Goal: Answer question/provide support

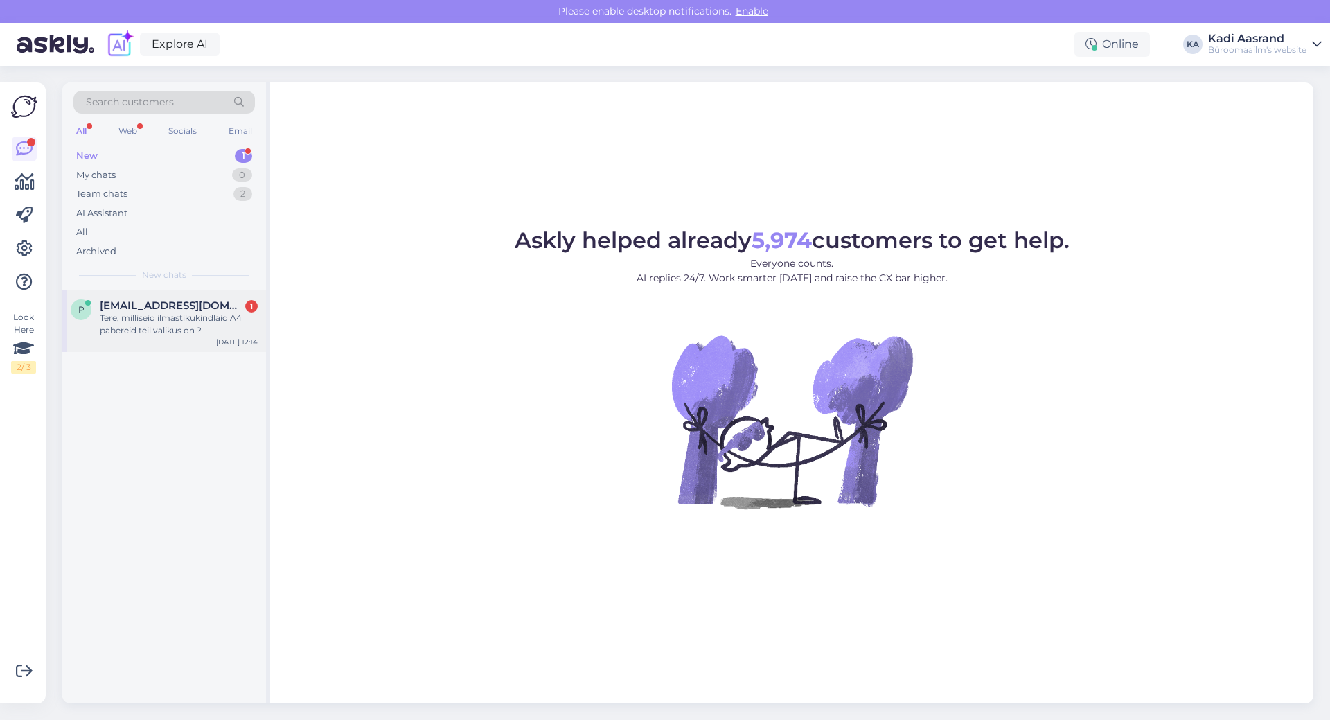
click at [145, 326] on div "Tere, milliseid ilmastikukindlaid A4 pabereid teil valikus on ?" at bounding box center [179, 324] width 158 height 25
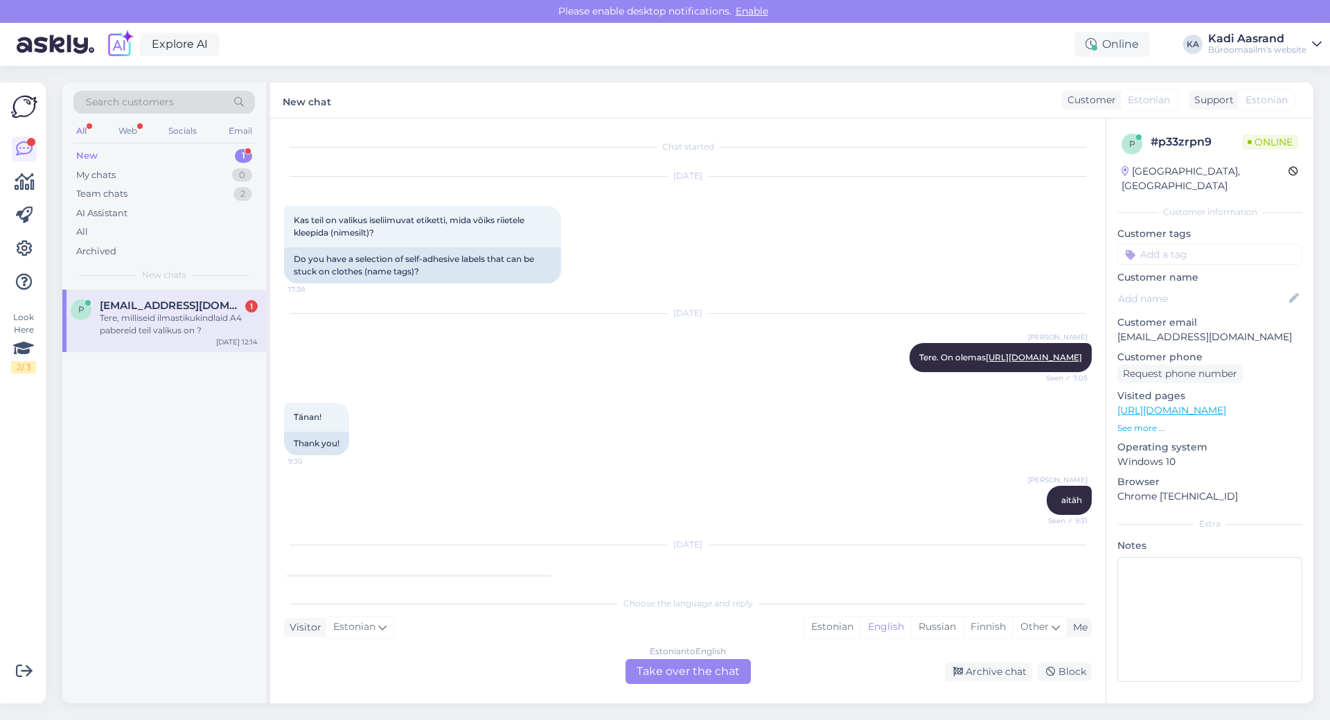
scroll to position [1963, 0]
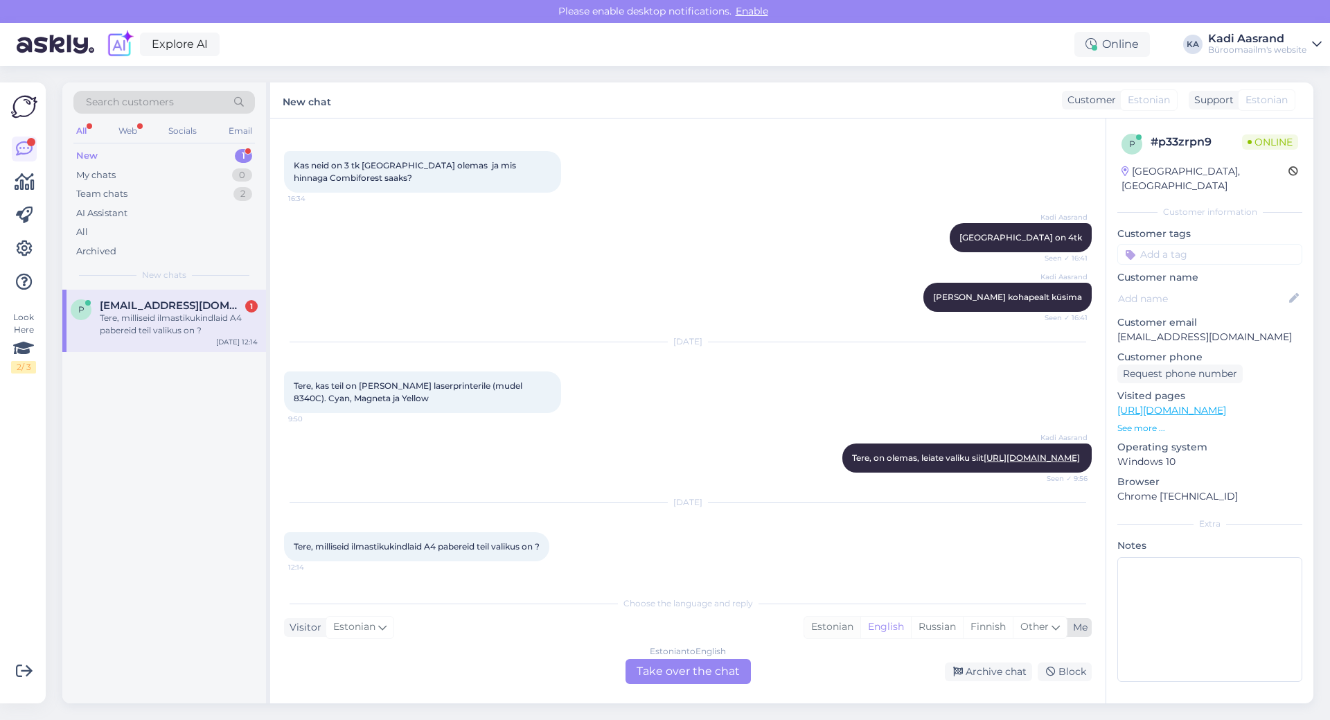
click at [828, 633] on div "Estonian" at bounding box center [832, 627] width 56 height 21
click at [704, 675] on div "Estonian to Estonian Take over the chat" at bounding box center [688, 671] width 125 height 25
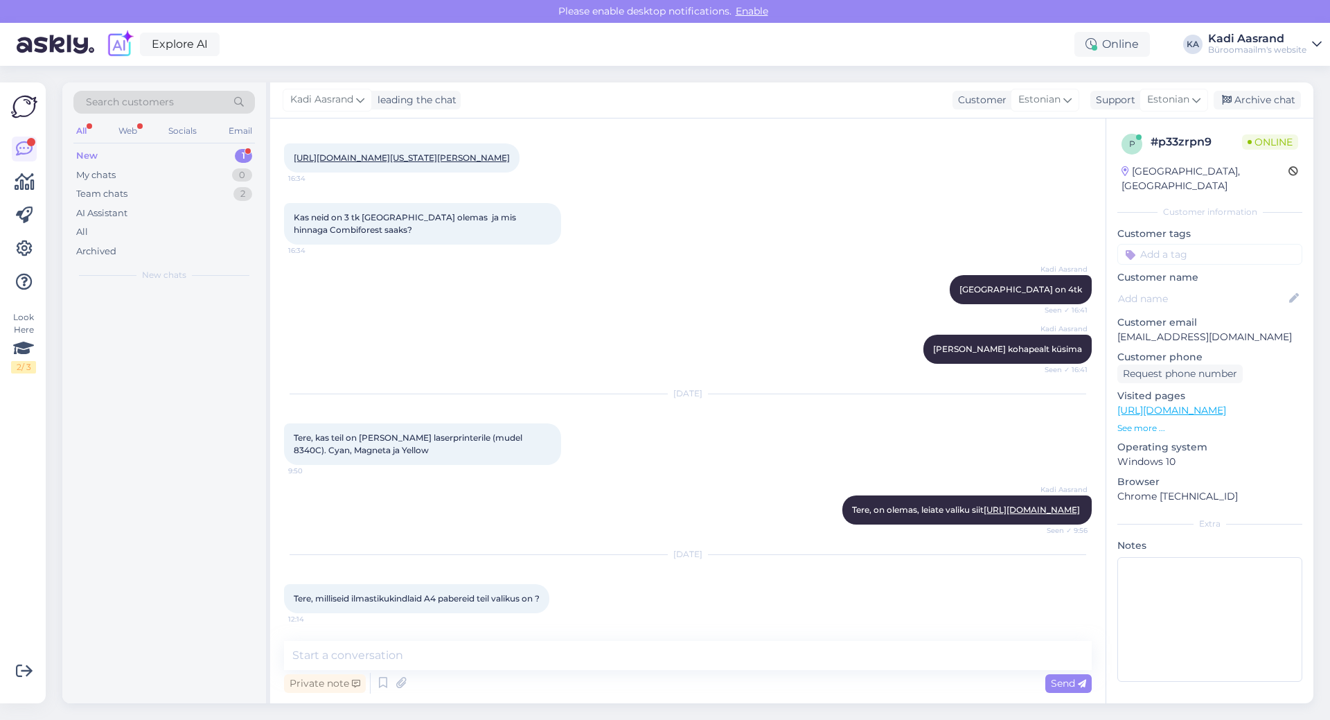
scroll to position [1911, 0]
click at [489, 651] on textarea at bounding box center [688, 655] width 808 height 29
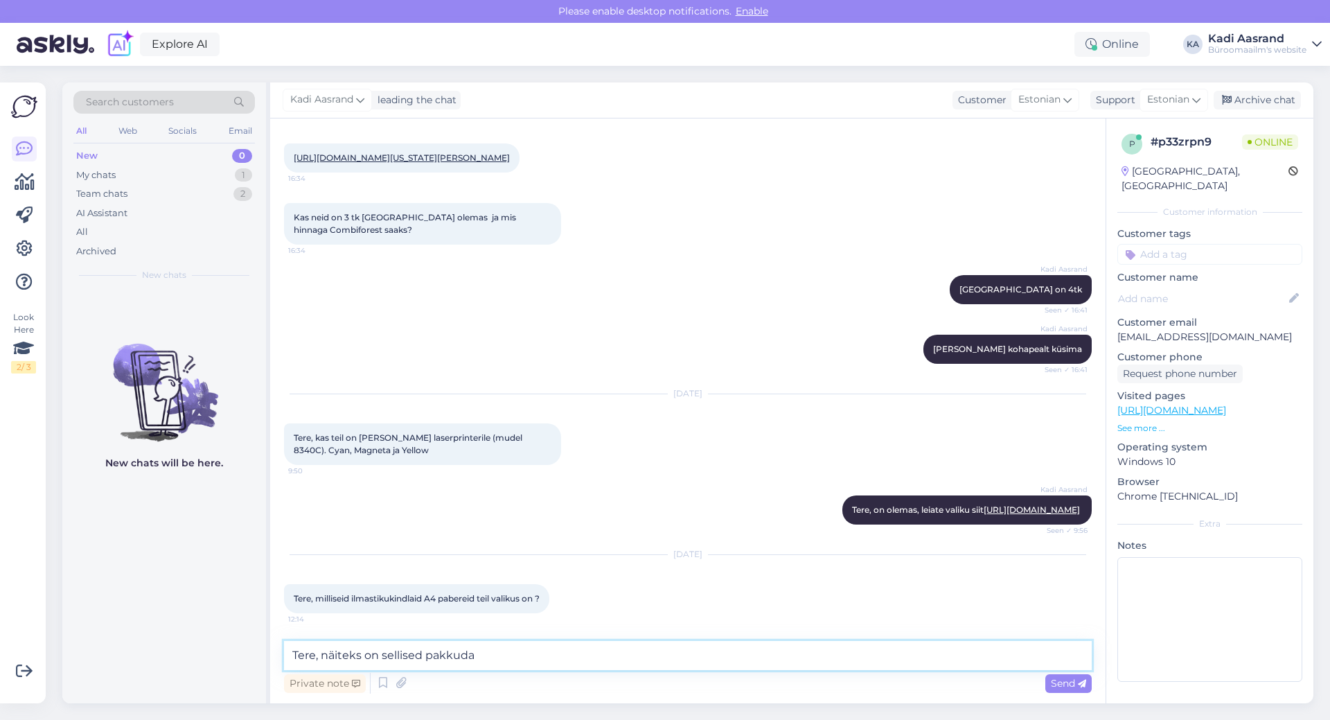
paste textarea "[URL][DOMAIN_NAME]"
type textarea "Tere, näiteks on sellised pakkuda [URL][DOMAIN_NAME] tavalised a4 suuruses"
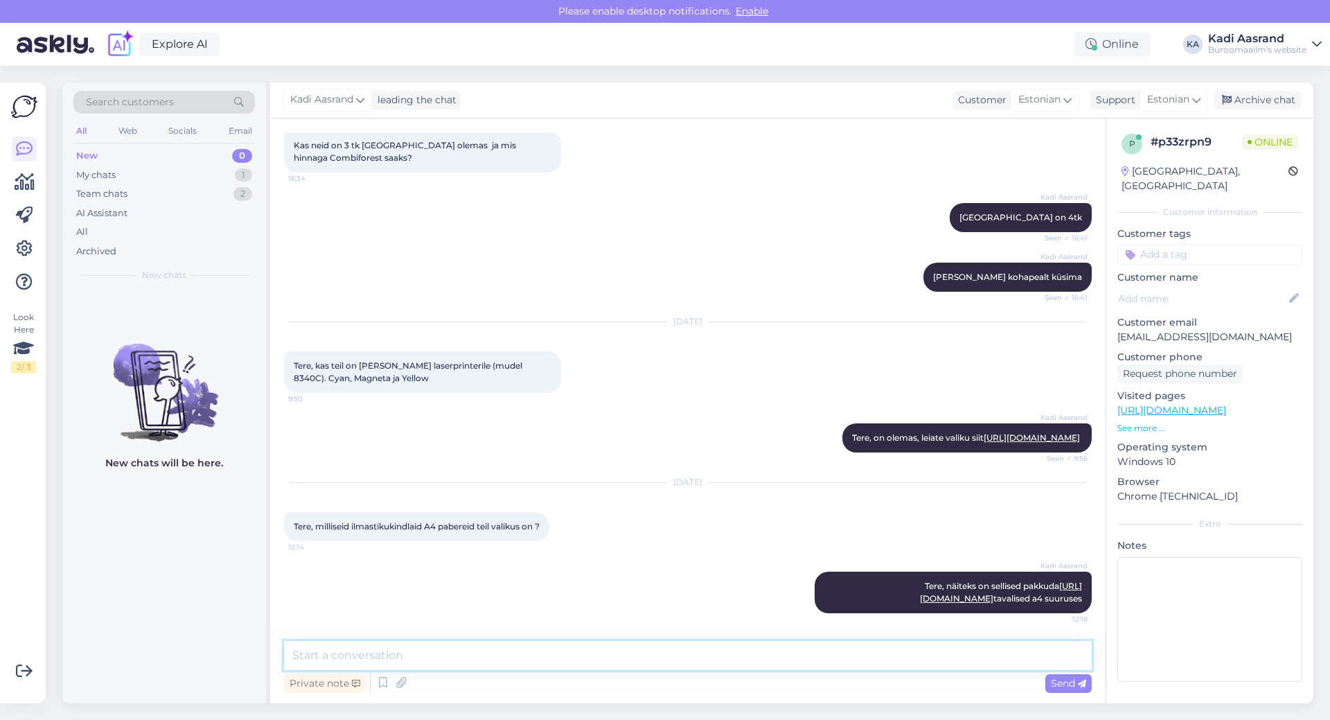
scroll to position [1996, 0]
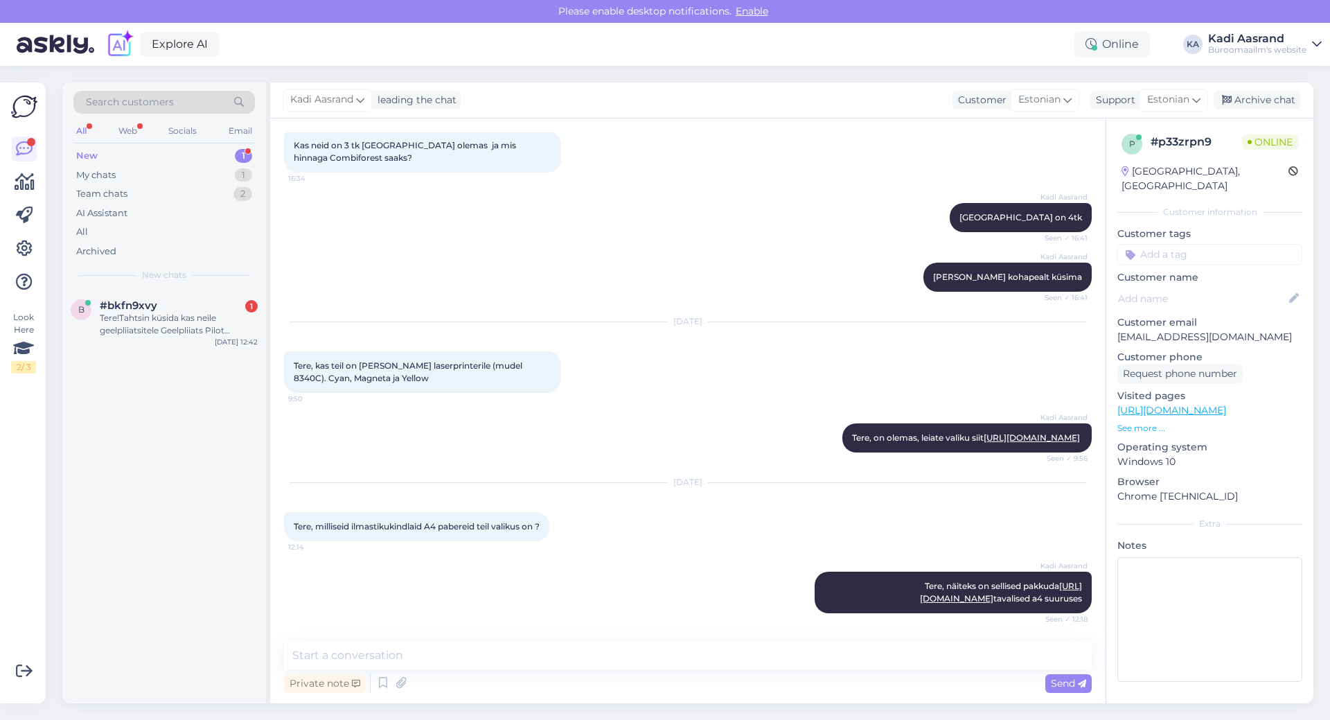
click at [622, 570] on div "Kadi Aasrand Tere, näiteks on sellised pakkuda [URL][DOMAIN_NAME] tavalised a4 …" at bounding box center [688, 592] width 808 height 72
click at [160, 323] on div "Tere!Tahtsin küsida kas neile geelpliiatsitele Geelpliiats Pilot Synergy Point …" at bounding box center [179, 324] width 158 height 25
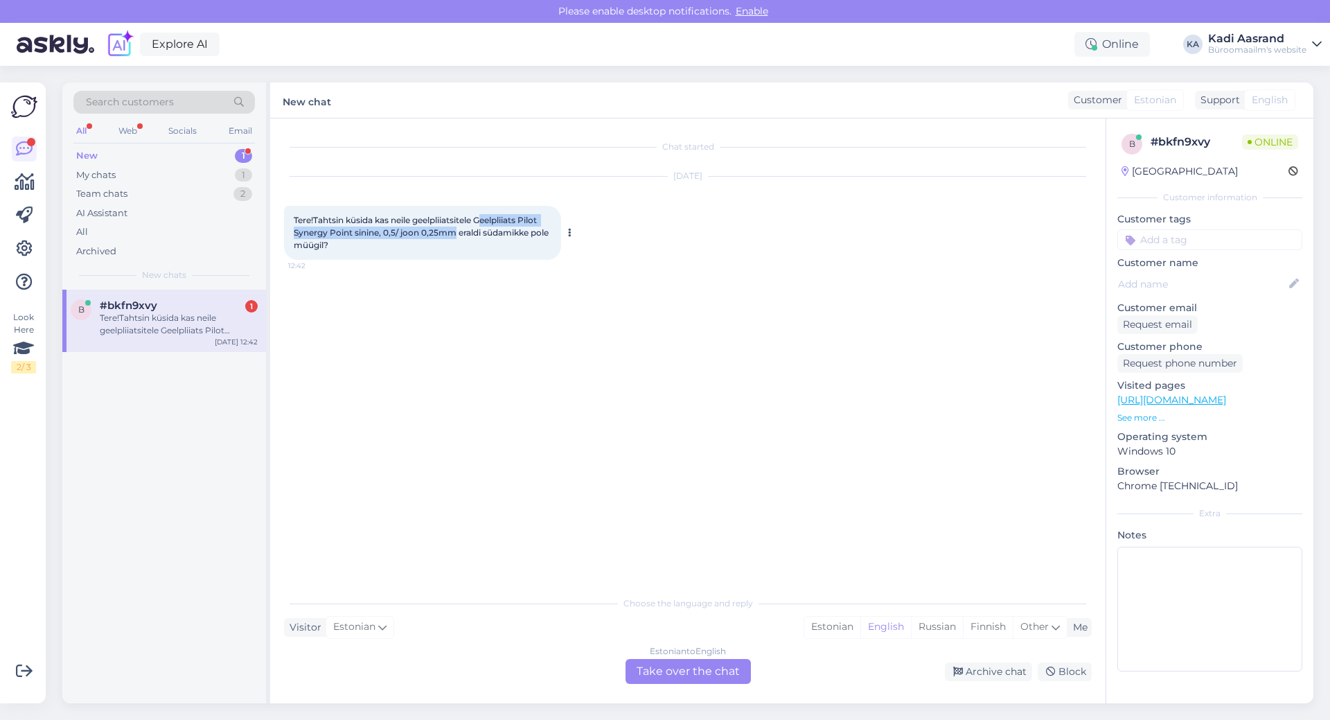
drag, startPoint x: 484, startPoint y: 218, endPoint x: 455, endPoint y: 236, distance: 33.3
click at [455, 236] on span "Tere!Tahtsin küsida kas neile geelpliiatsitele Geelpliiats Pilot Synergy Point …" at bounding box center [422, 232] width 257 height 35
copy span "eelpliiats Pilot Synergy Point sinine, 0,5/ joon 0,25mm"
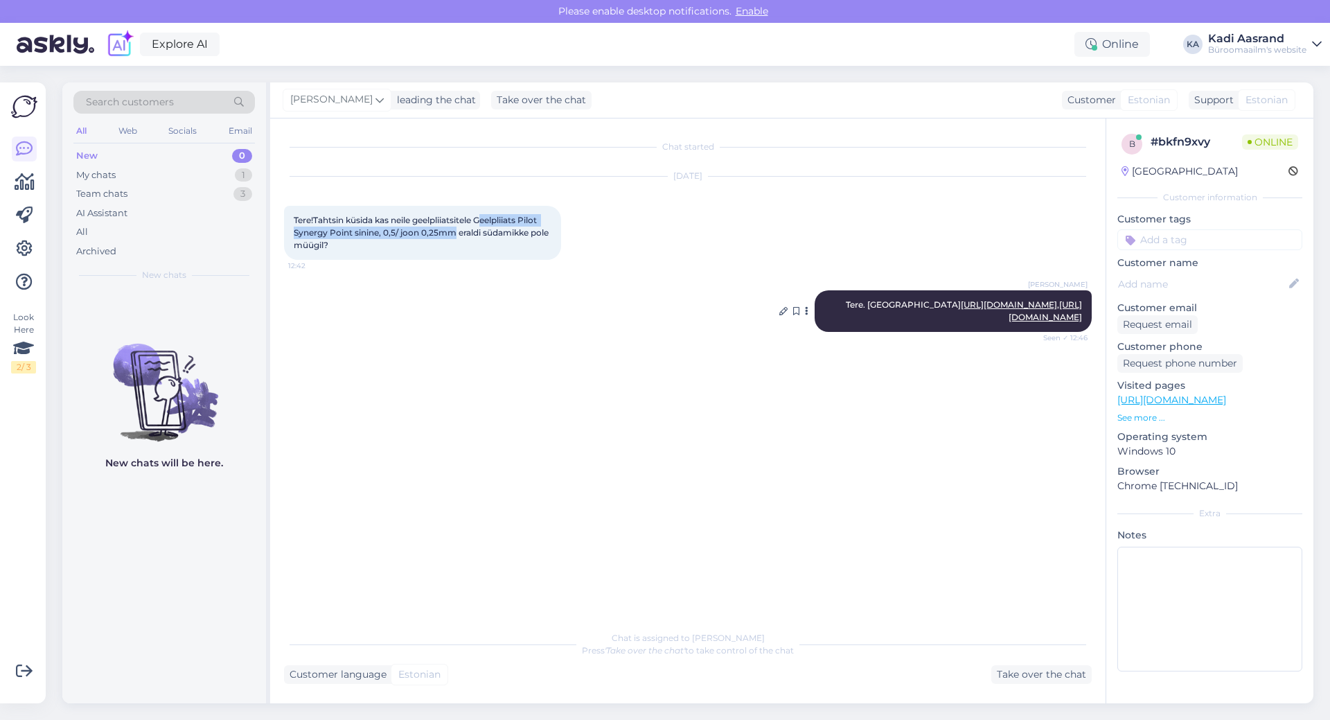
click at [1009, 322] on link "[URL][DOMAIN_NAME]" at bounding box center [1045, 310] width 73 height 23
